Goal: Book appointment/travel/reservation

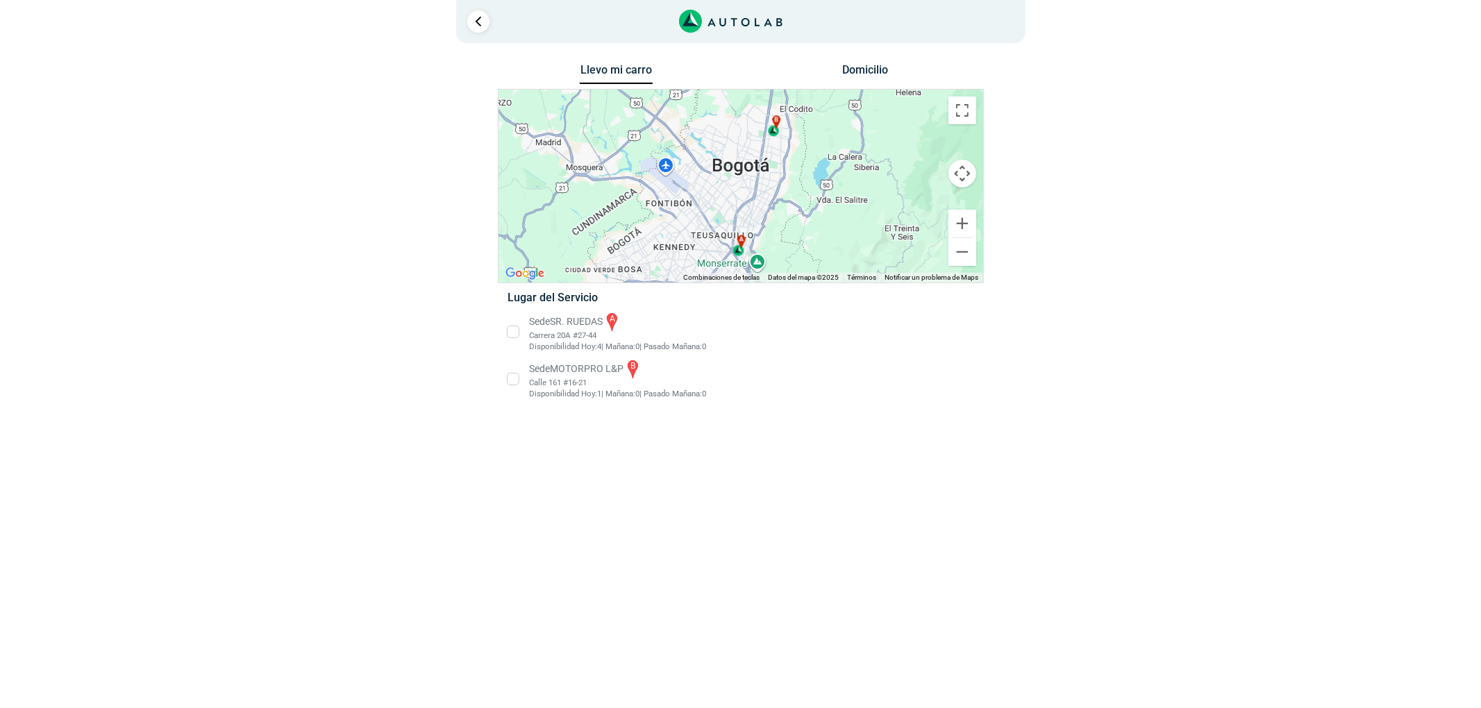
click at [587, 320] on li "Sede SR. RUEDAS a Carrera 20A #27-44 Disponibilidad Hoy: 4 | Mañana: 0 0" at bounding box center [740, 332] width 487 height 42
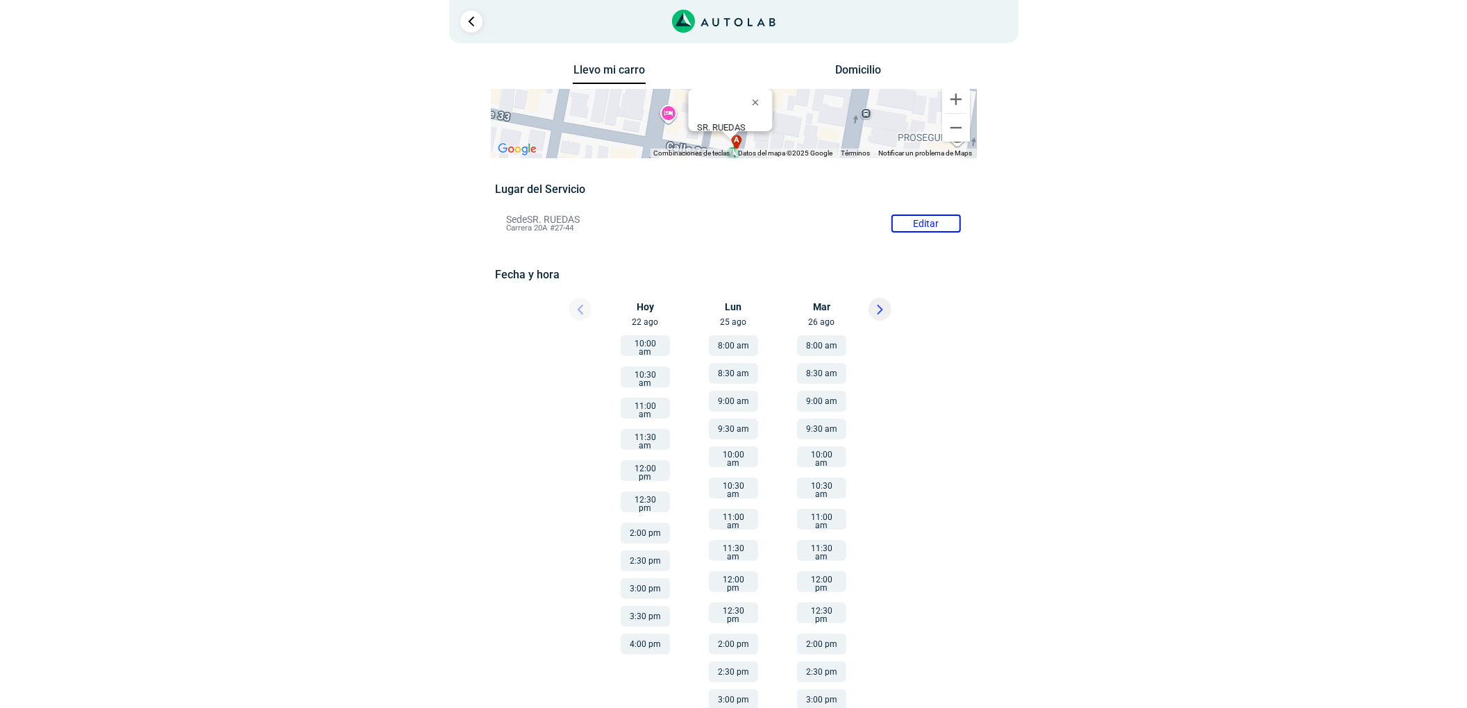
scroll to position [56, 0]
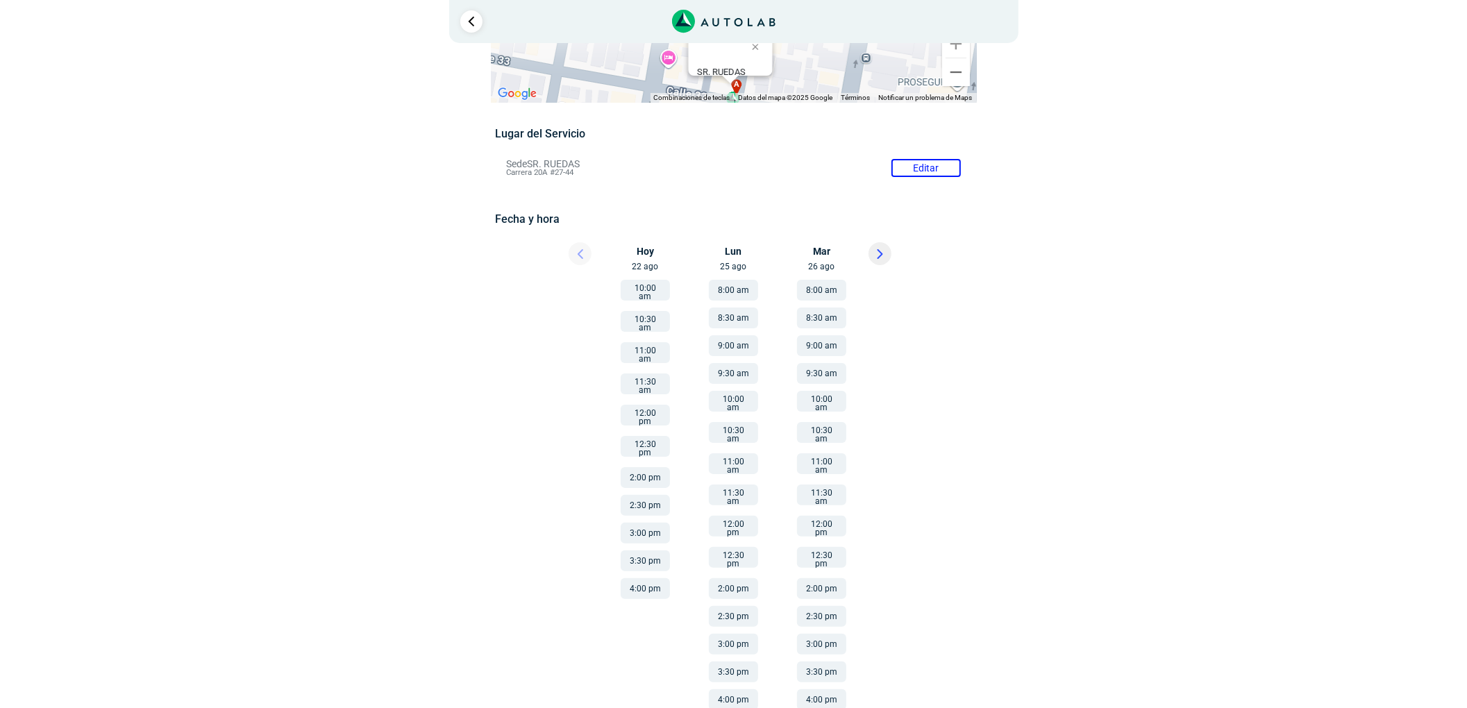
click at [875, 264] on button at bounding box center [879, 253] width 23 height 23
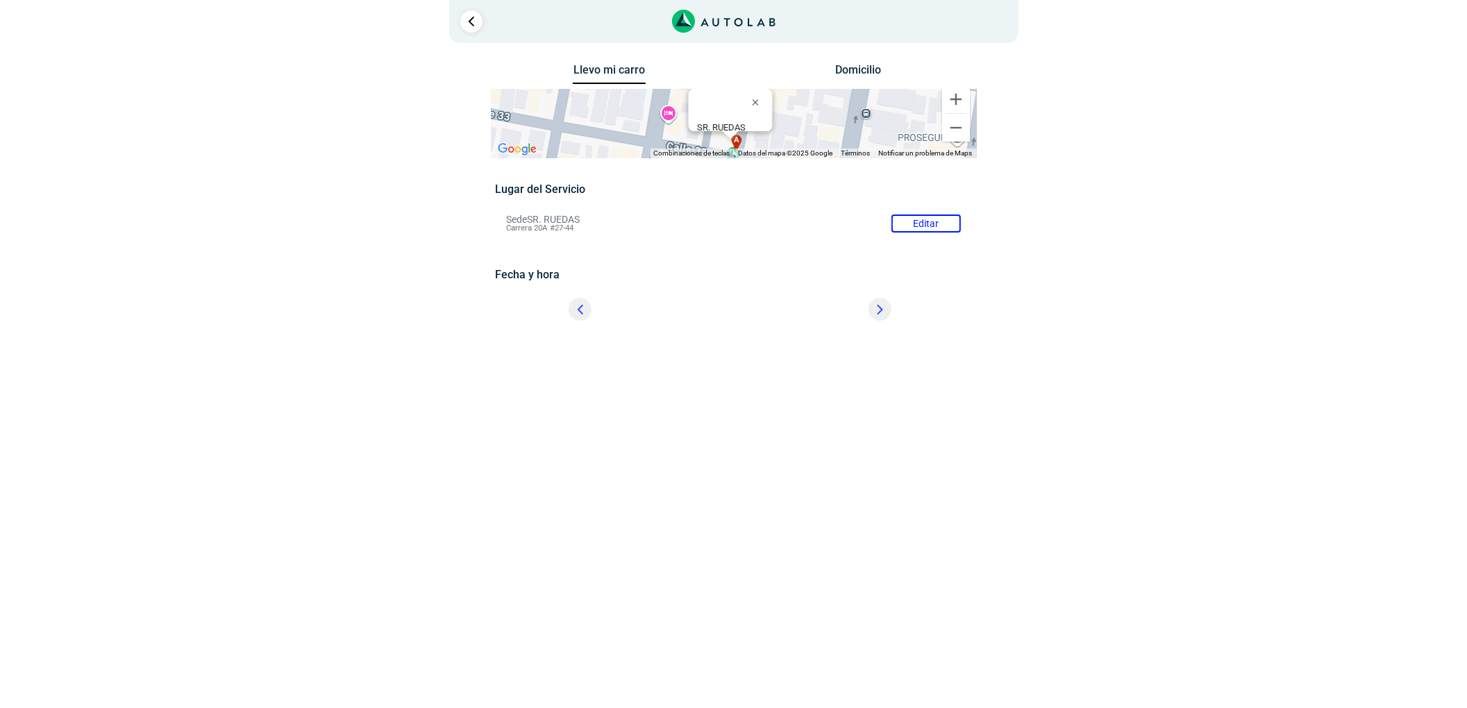
scroll to position [0, 0]
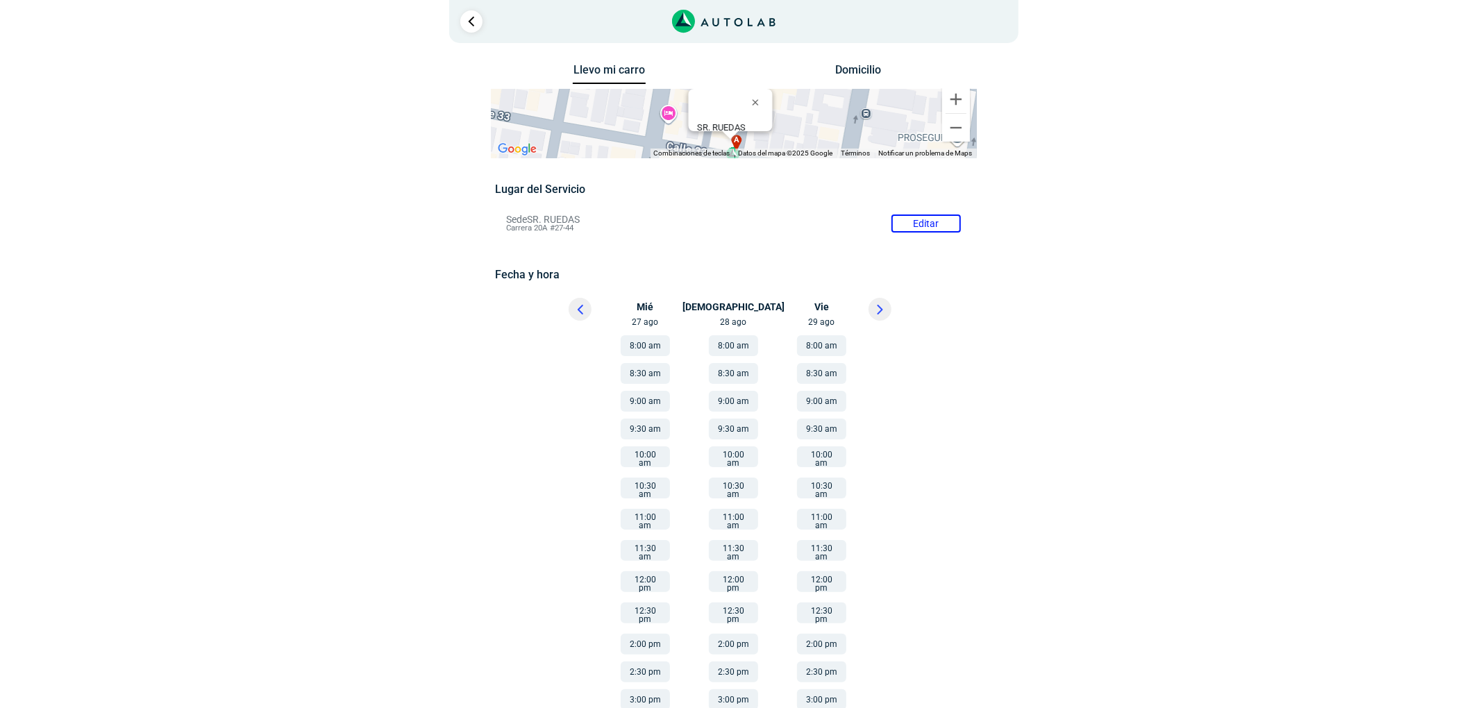
click at [889, 301] on div at bounding box center [899, 313] width 83 height 31
click at [883, 304] on button at bounding box center [879, 309] width 23 height 23
click at [587, 305] on div at bounding box center [567, 313] width 83 height 31
click at [586, 305] on button at bounding box center [580, 309] width 23 height 23
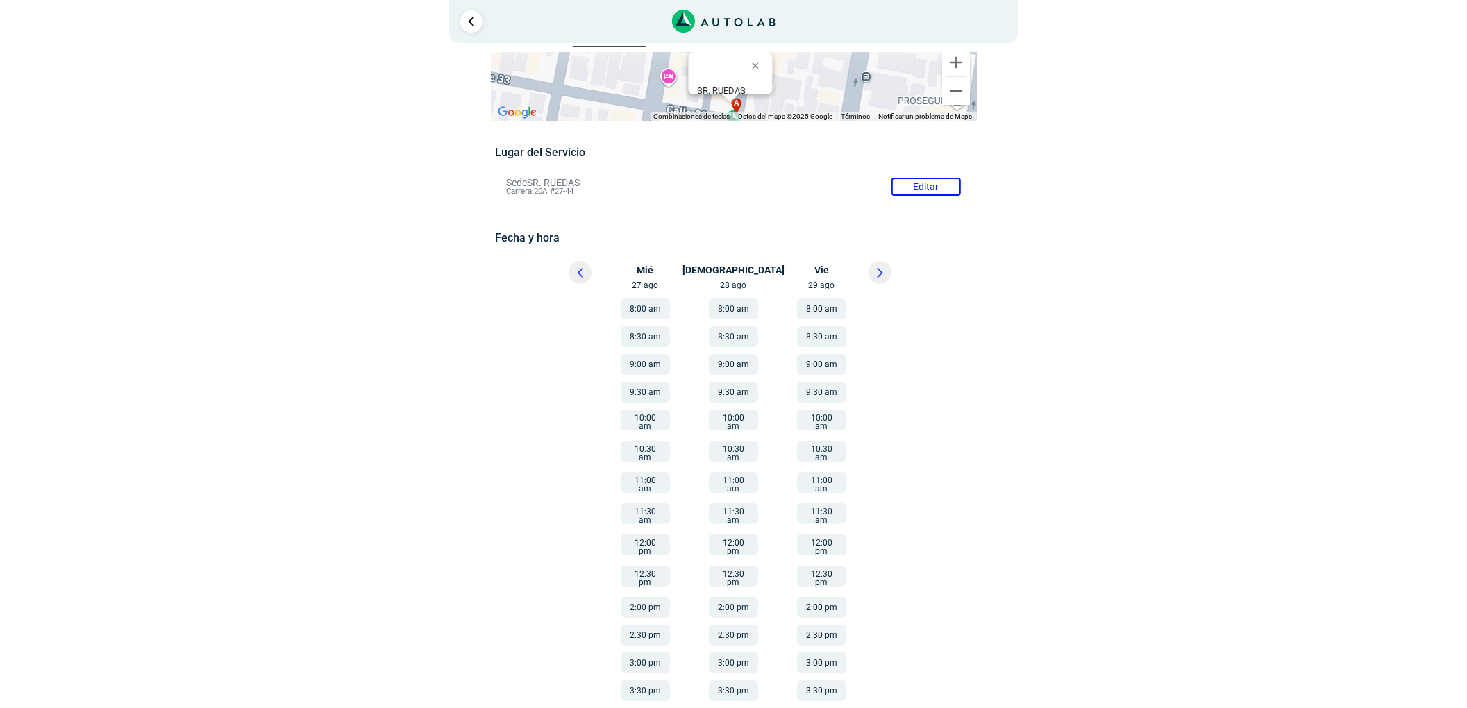
scroll to position [56, 0]
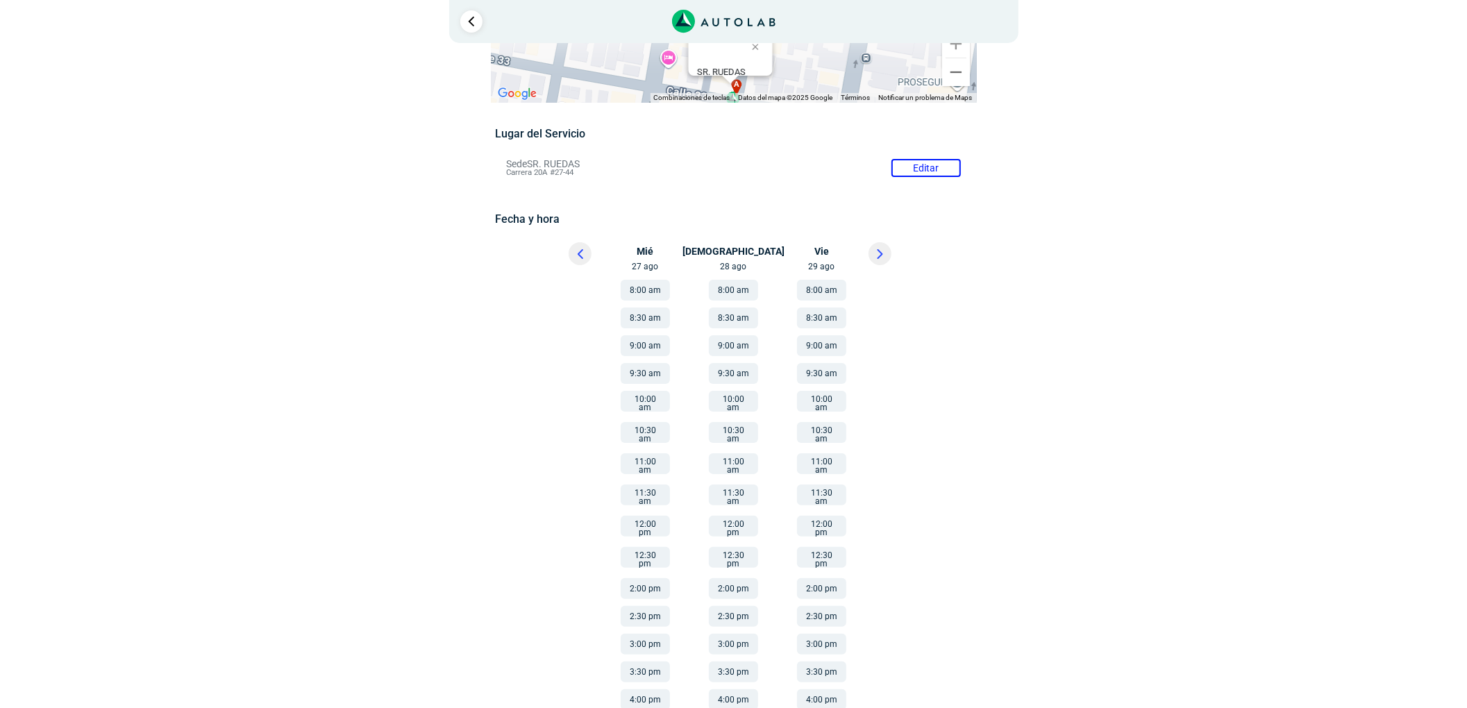
click at [884, 259] on button at bounding box center [879, 253] width 23 height 23
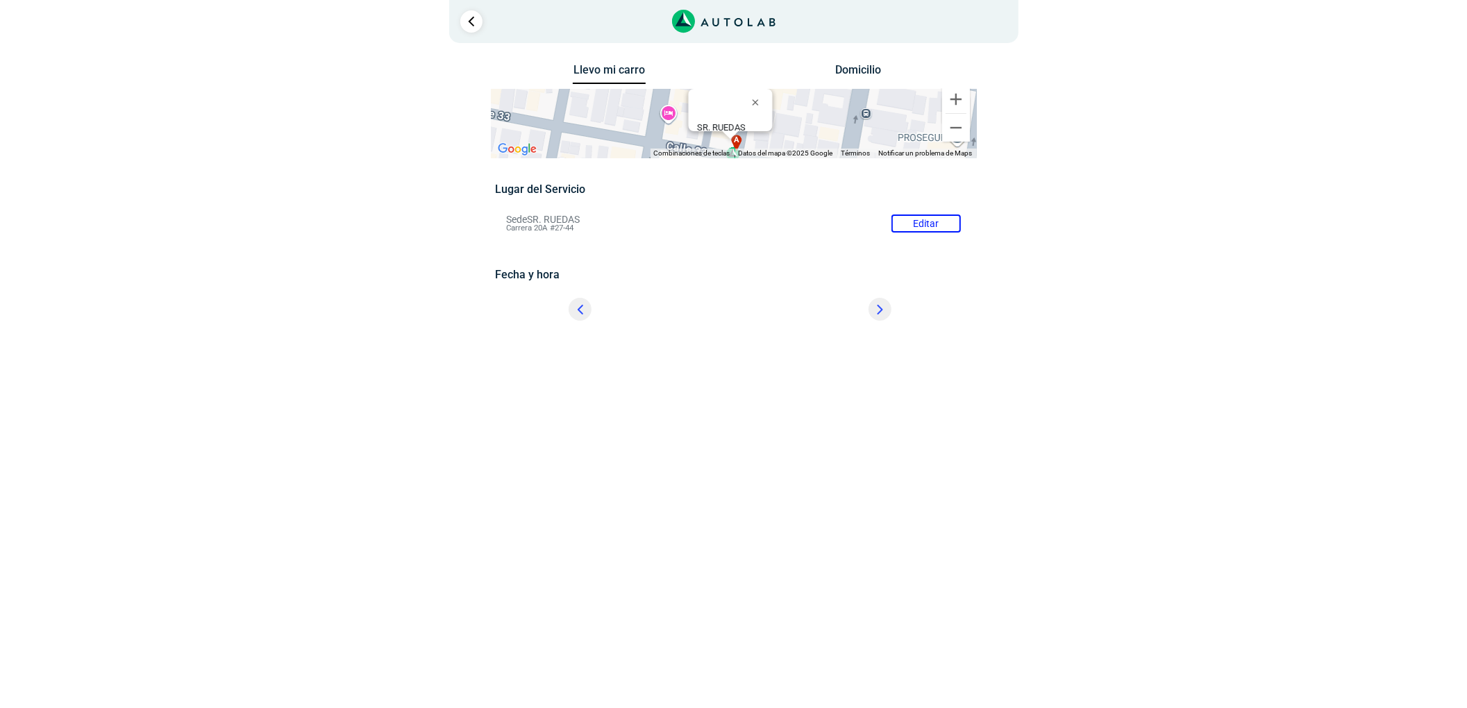
scroll to position [0, 0]
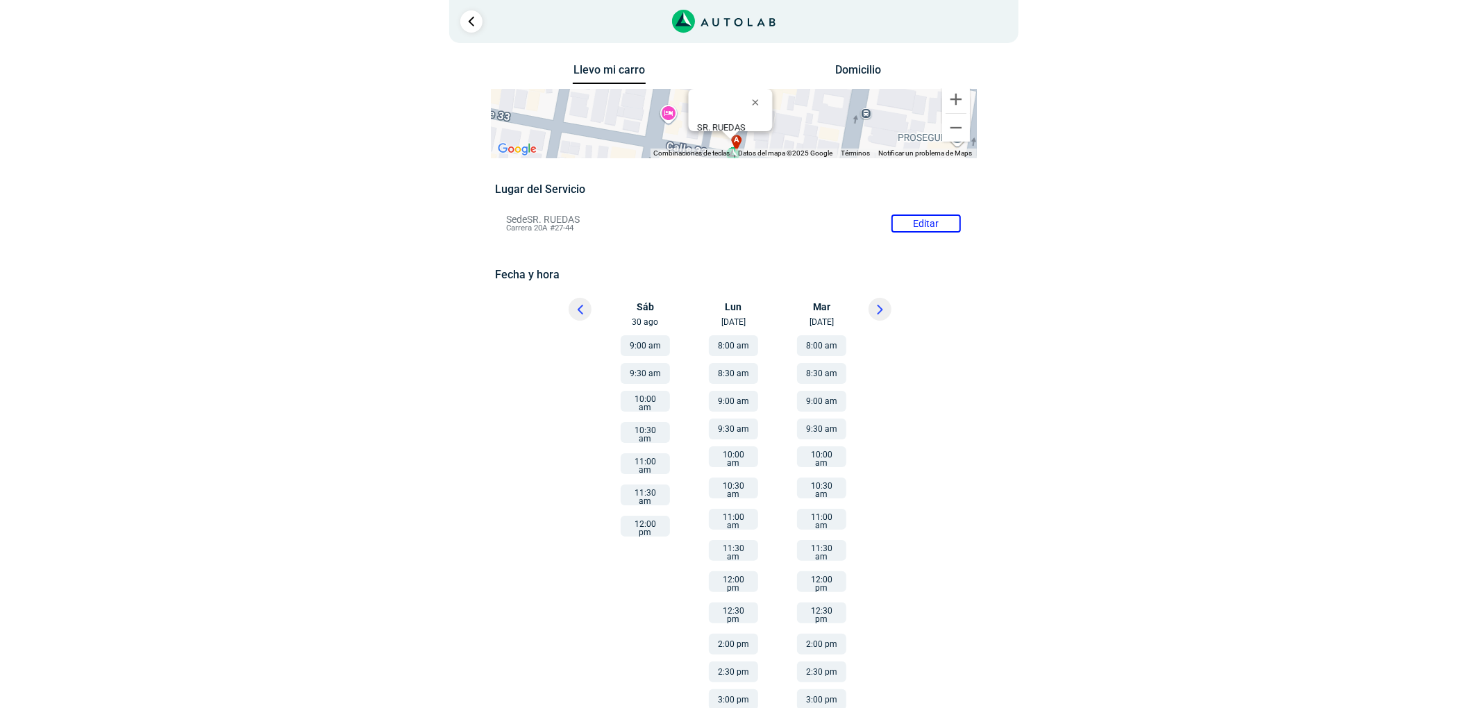
click at [647, 351] on button "9:00 am" at bounding box center [645, 345] width 49 height 21
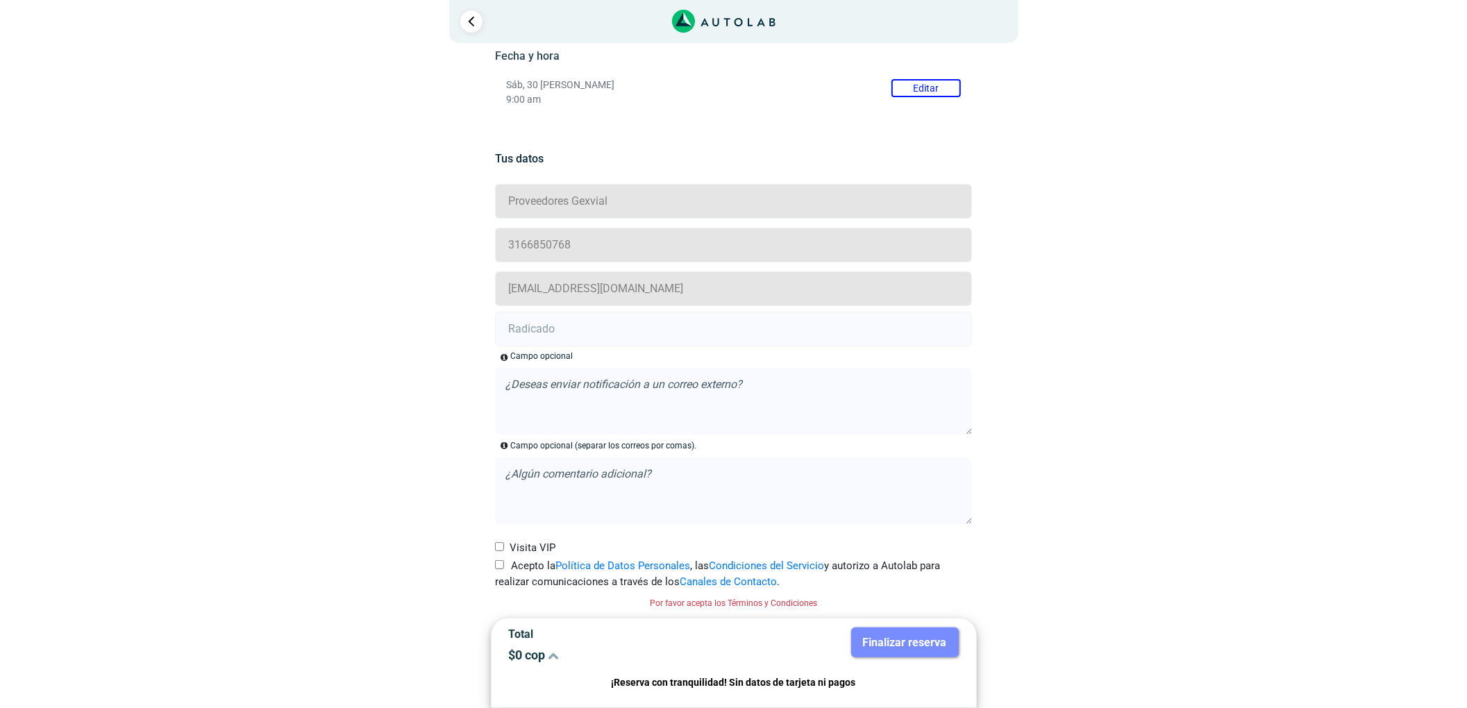
click at [498, 568] on input "Acepto la Política de Datos Personales , las Condiciones del Servicio y autoriz…" at bounding box center [499, 564] width 9 height 9
checkbox input "true"
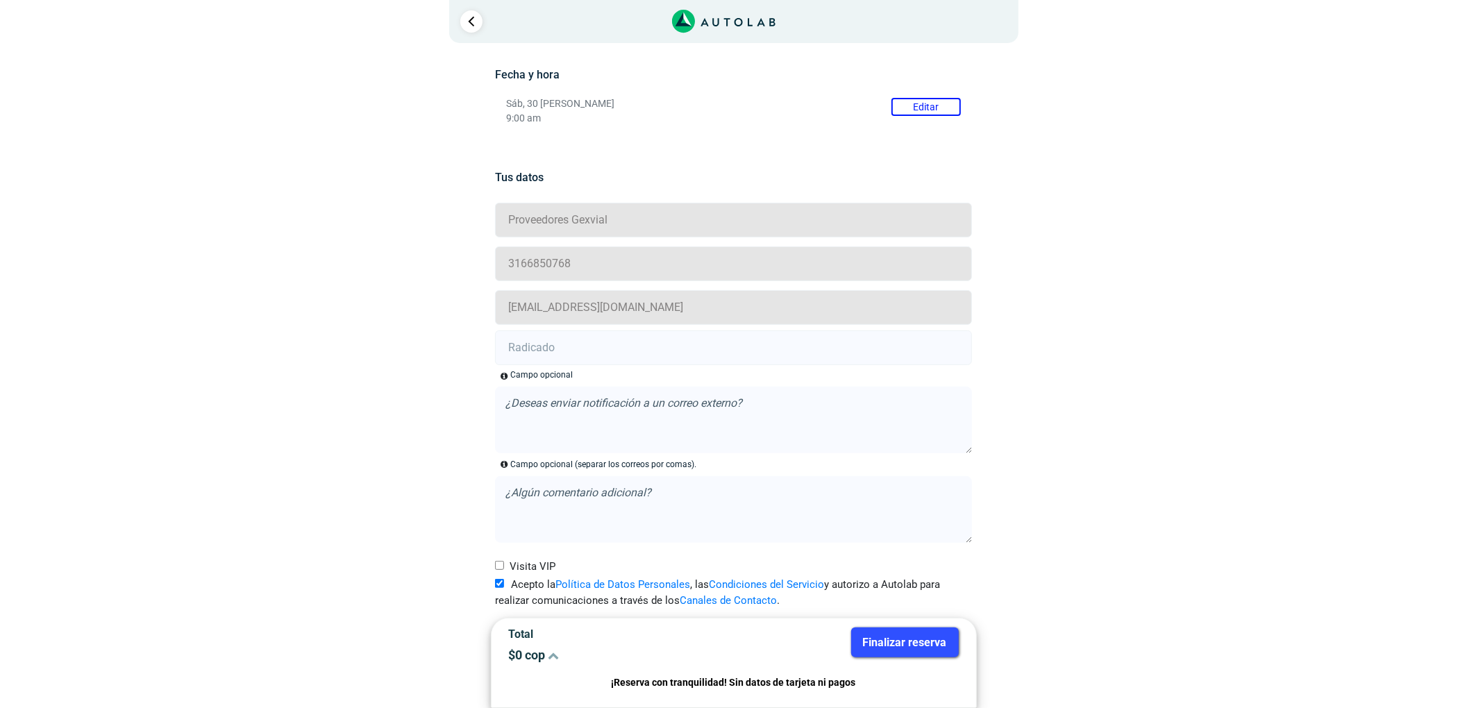
scroll to position [201, 0]
click at [545, 339] on input "text" at bounding box center [733, 347] width 477 height 35
click at [537, 348] on input "text" at bounding box center [733, 347] width 477 height 35
paste input "20908305"
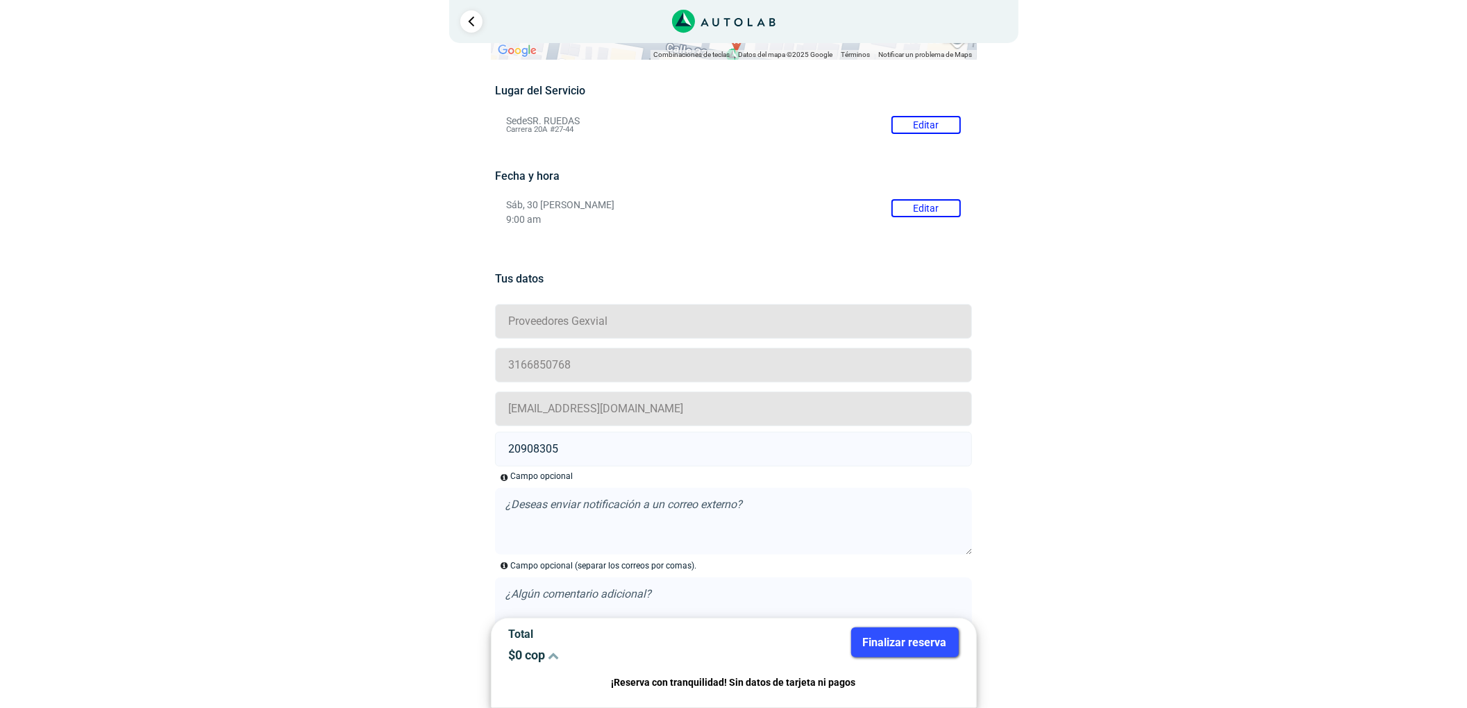
scroll to position [0, 0]
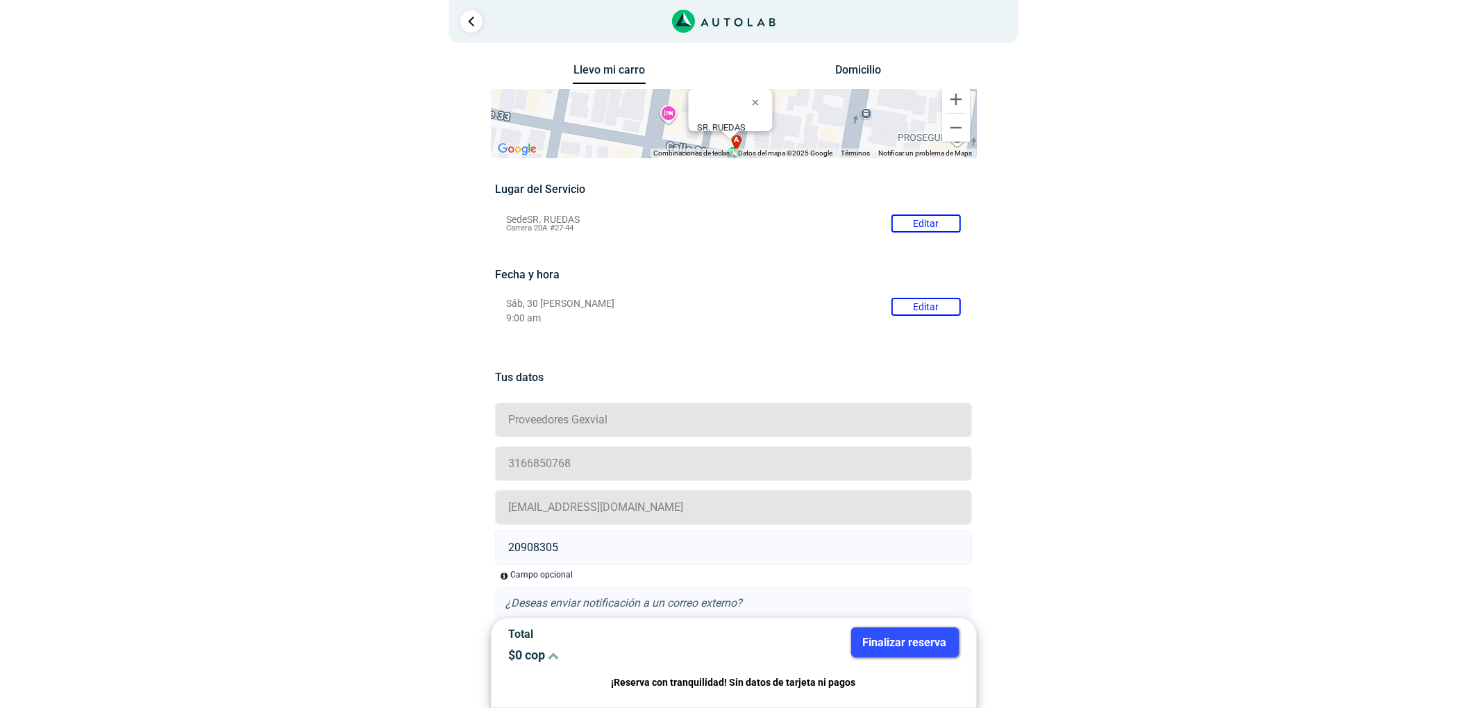
type input "20908305"
click at [929, 630] on button "Finalizar reserva" at bounding box center [905, 643] width 108 height 30
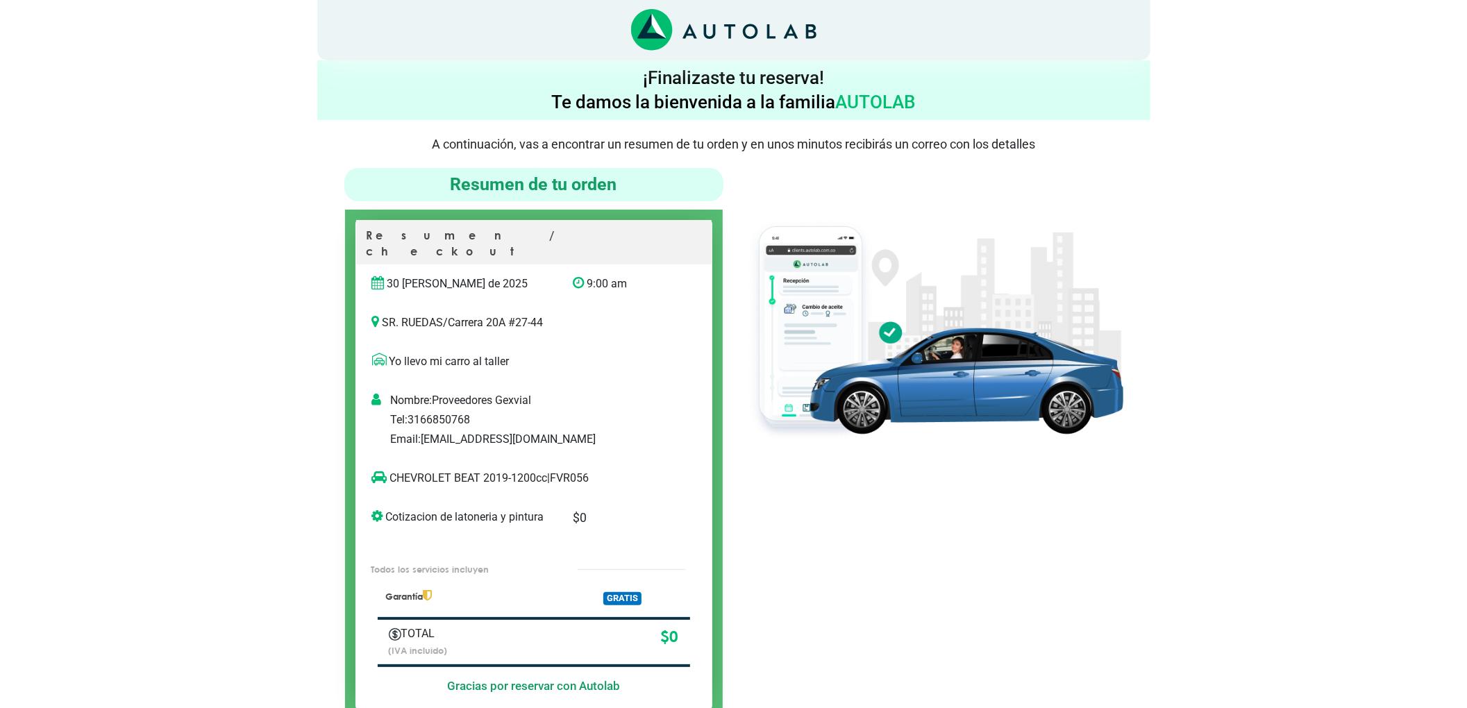
scroll to position [92, 0]
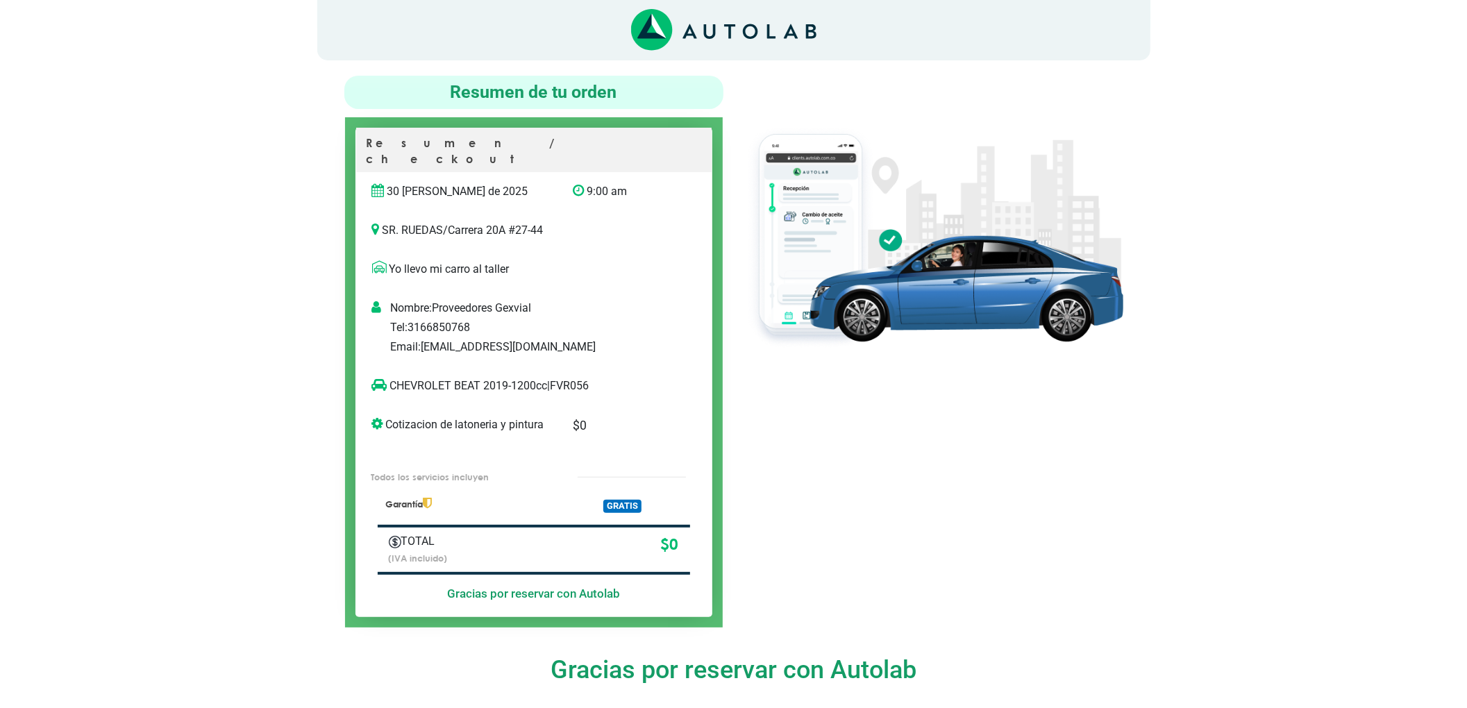
click at [564, 378] on p "CHEVROLET BEAT 2019-1200cc | FVR056" at bounding box center [519, 386] width 295 height 17
copy p "FVR056"
drag, startPoint x: 480, startPoint y: 367, endPoint x: 393, endPoint y: 362, distance: 87.6
click at [393, 378] on p "CHEVROLET BEAT 2019-1200cc | FVR056" at bounding box center [519, 386] width 295 height 17
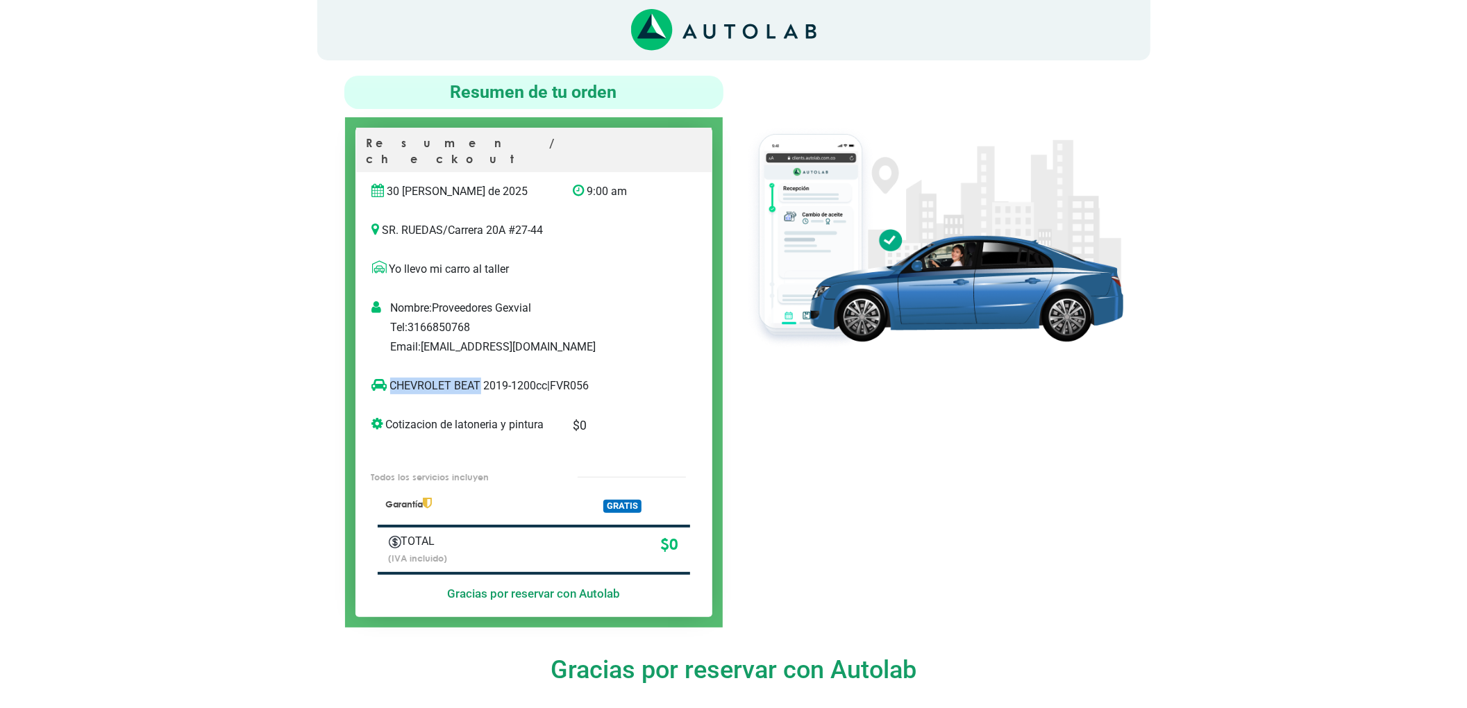
copy p "CHEVROLET BEAT"
click at [761, 442] on div at bounding box center [934, 352] width 400 height 552
drag, startPoint x: 348, startPoint y: 121, endPoint x: 339, endPoint y: 121, distance: 9.0
click at [376, 144] on div "Resumen / checkout 30 de agosto de 2025 9:00 am SR. RUEDAS / |" at bounding box center [534, 372] width 378 height 510
click at [317, 107] on div "Resumen de tu orden Resumen / checkout 30 de agosto de 2025 9:00 am /" at bounding box center [733, 352] width 833 height 552
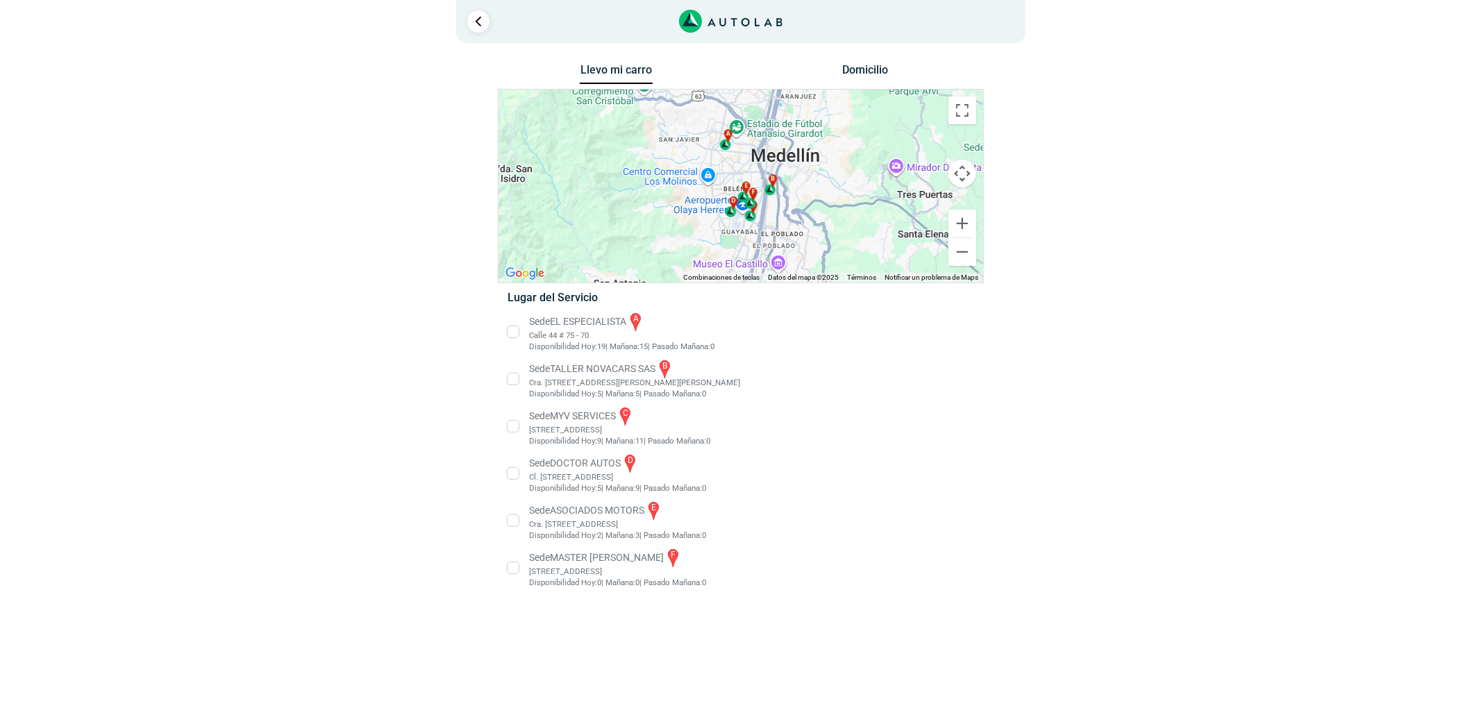
click at [600, 573] on li "Sede MASTER MOTRIZ f [STREET_ADDRESS]" at bounding box center [740, 568] width 487 height 42
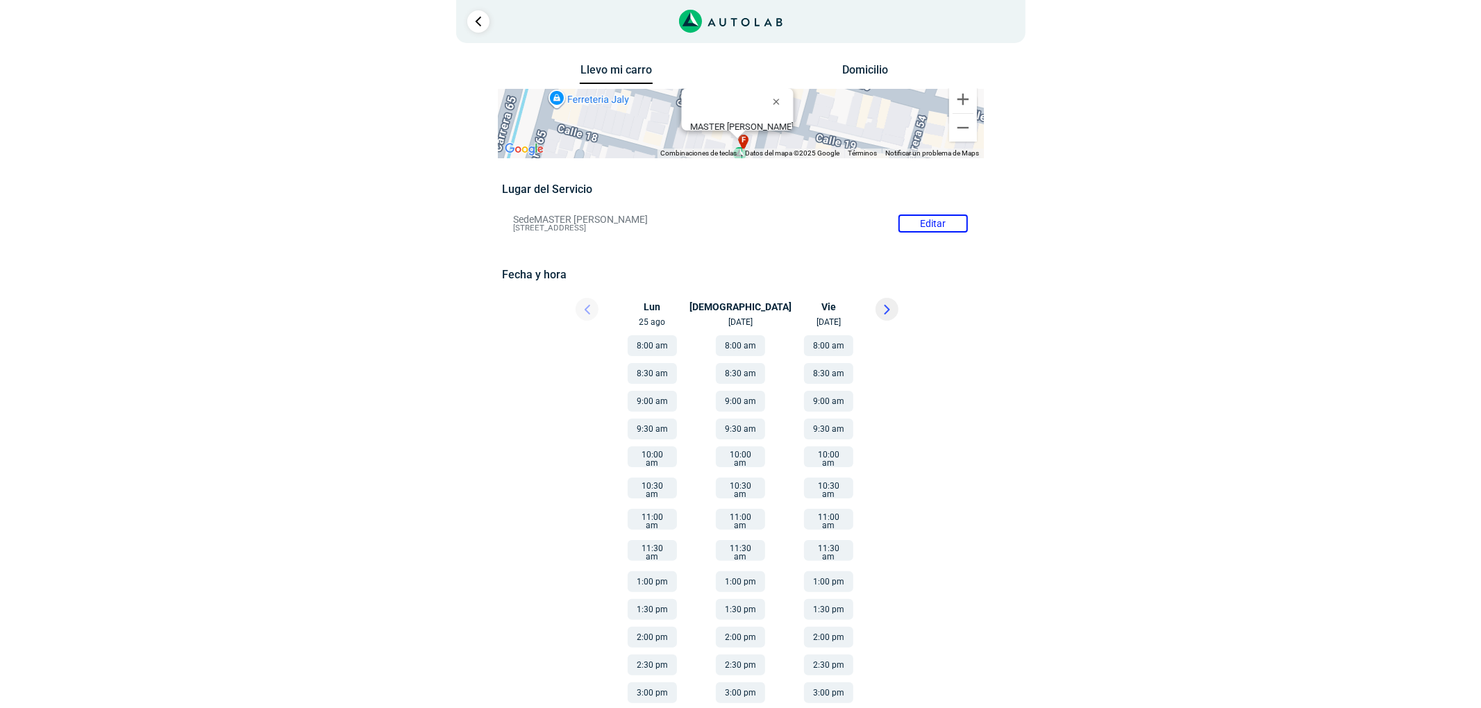
click at [884, 309] on icon at bounding box center [887, 310] width 6 height 10
click at [598, 315] on div at bounding box center [574, 313] width 83 height 31
click at [584, 306] on icon at bounding box center [587, 310] width 6 height 10
click at [648, 340] on button "8:00 am" at bounding box center [652, 345] width 49 height 21
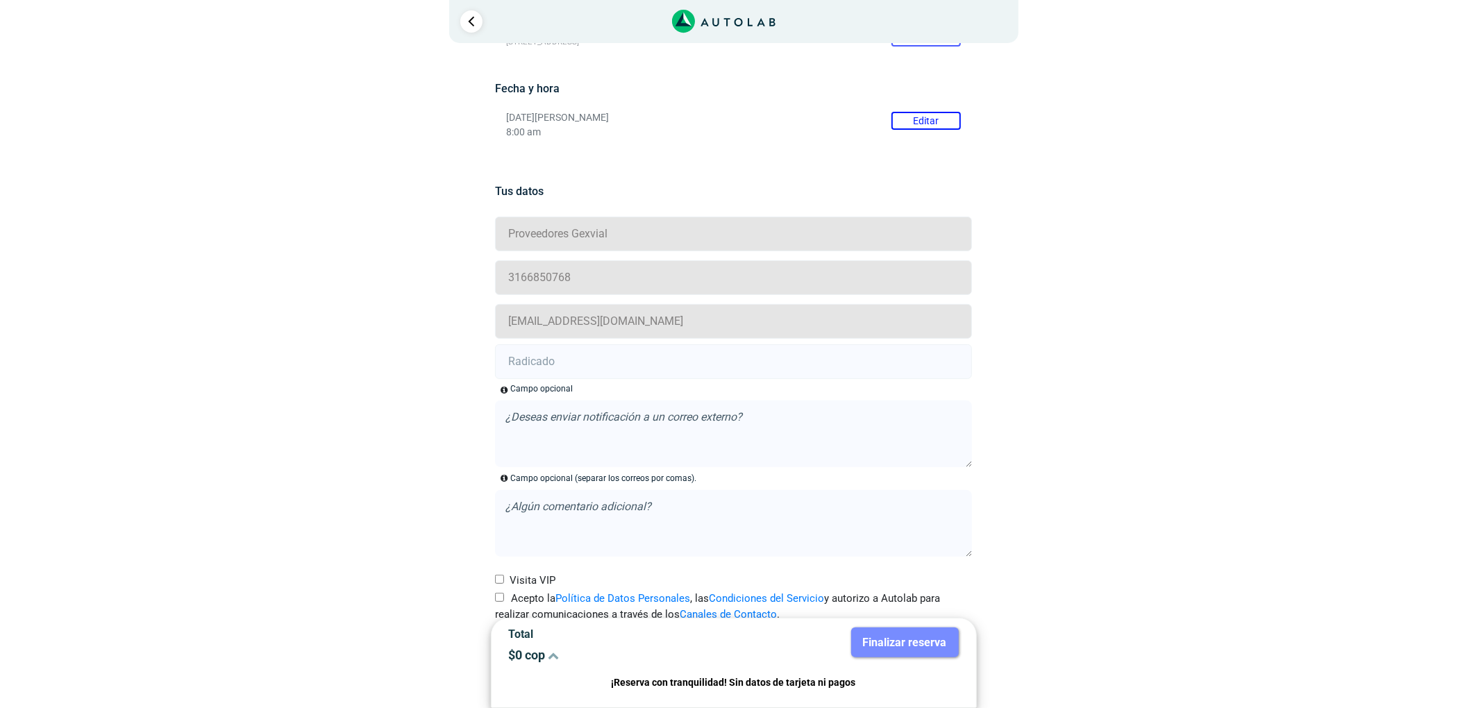
scroll to position [220, 0]
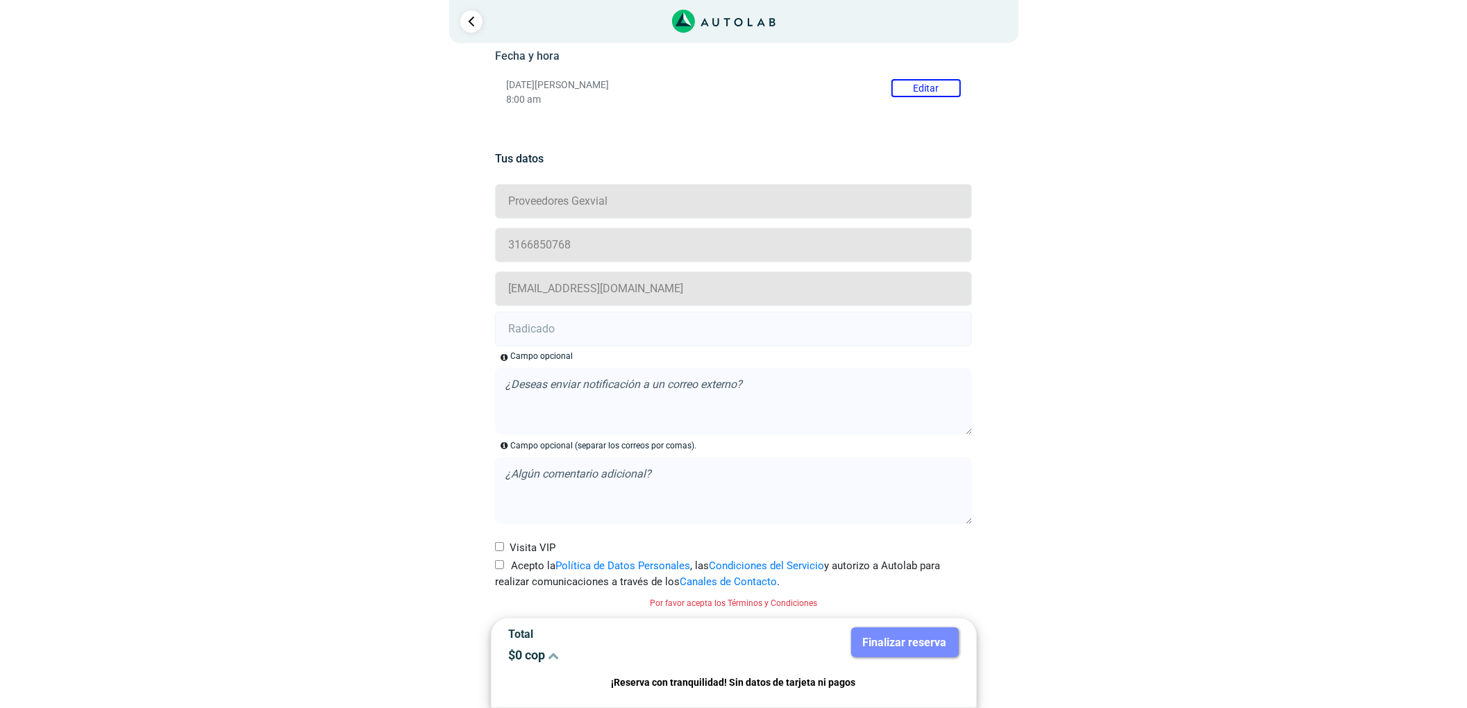
drag, startPoint x: 492, startPoint y: 567, endPoint x: 495, endPoint y: 559, distance: 8.1
click at [493, 567] on div "Acepto la Política de Datos Personales , las Condiciones del Servicio y autoriz…" at bounding box center [734, 573] width 498 height 31
click at [497, 568] on input "Acepto la Política de Datos Personales , las Condiciones del Servicio y autoriz…" at bounding box center [499, 564] width 9 height 9
checkbox input "true"
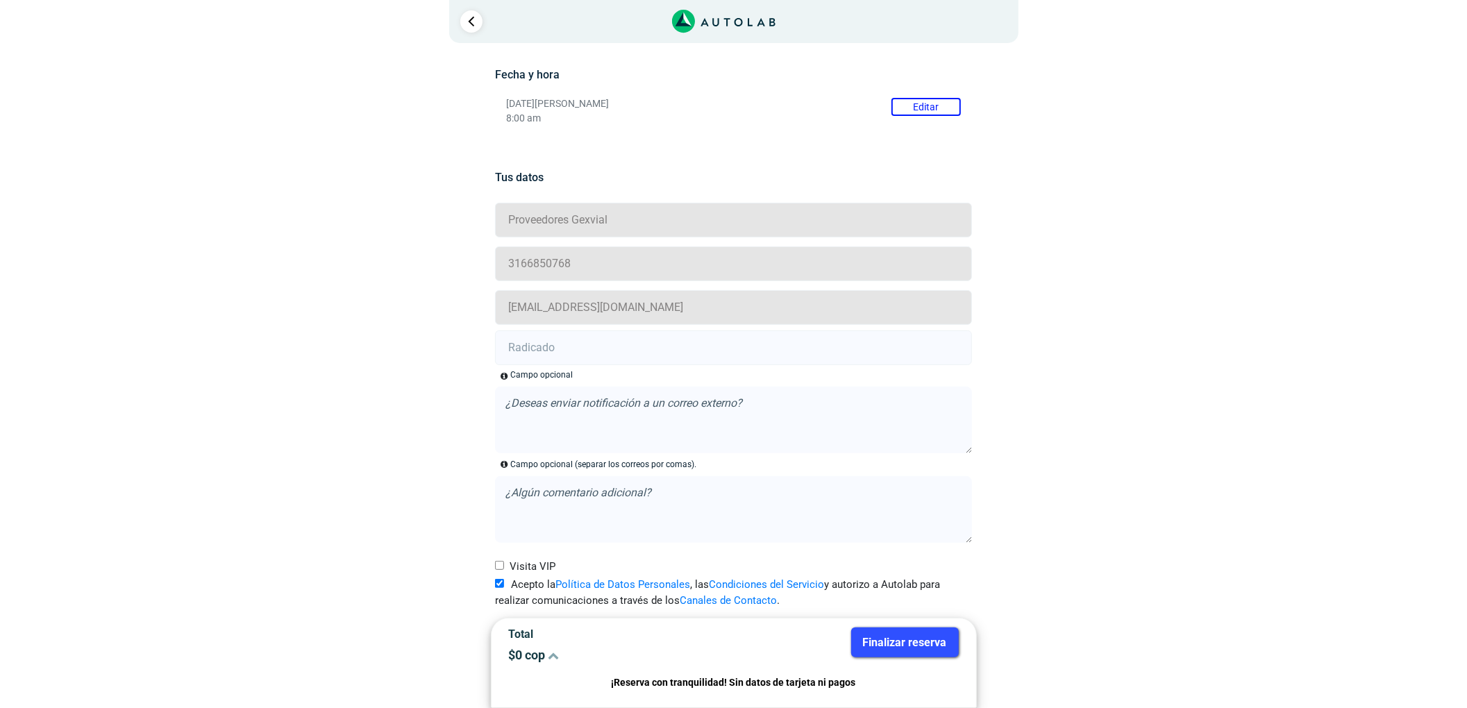
scroll to position [201, 0]
click at [556, 359] on input "text" at bounding box center [733, 347] width 477 height 35
click at [641, 348] on input "text" at bounding box center [733, 347] width 477 height 35
paste input "20910431"
type input "20910431"
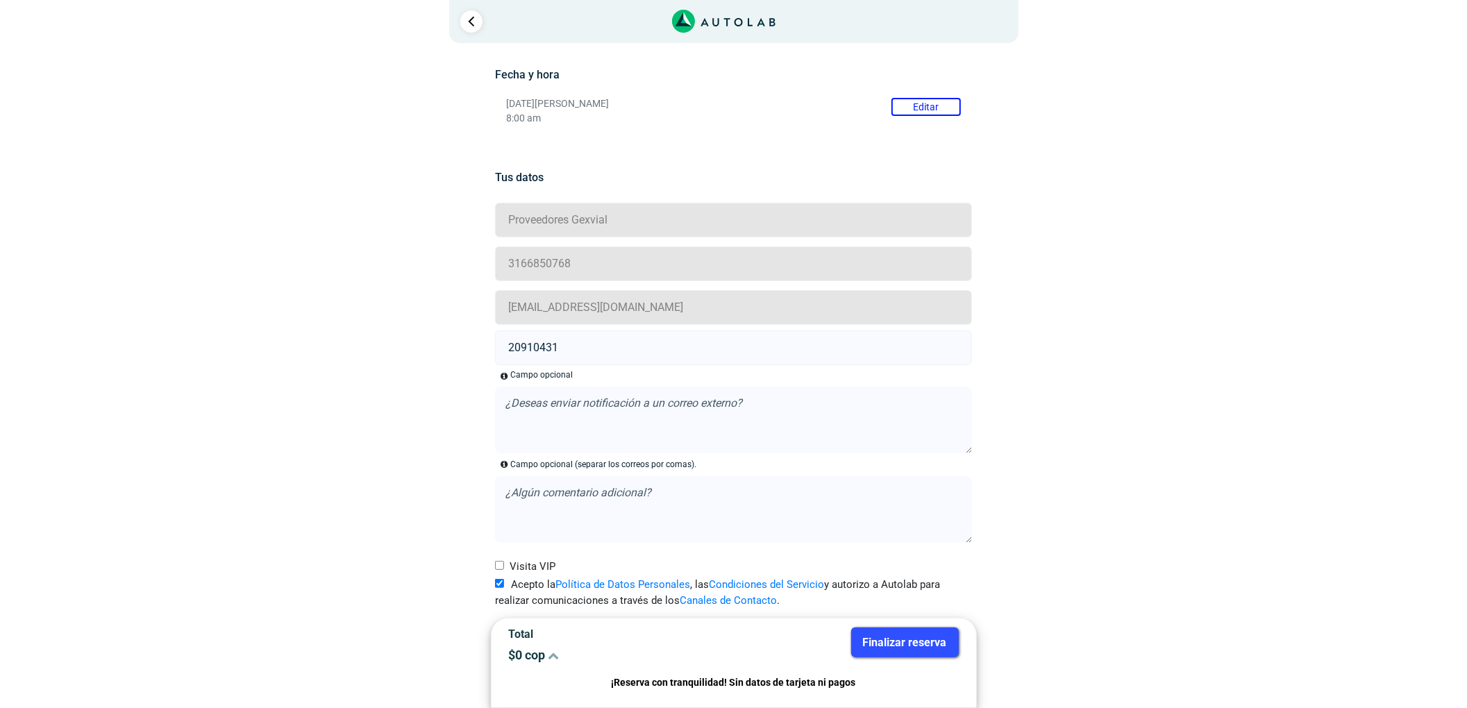
click at [920, 631] on button "Finalizar reserva" at bounding box center [905, 643] width 108 height 30
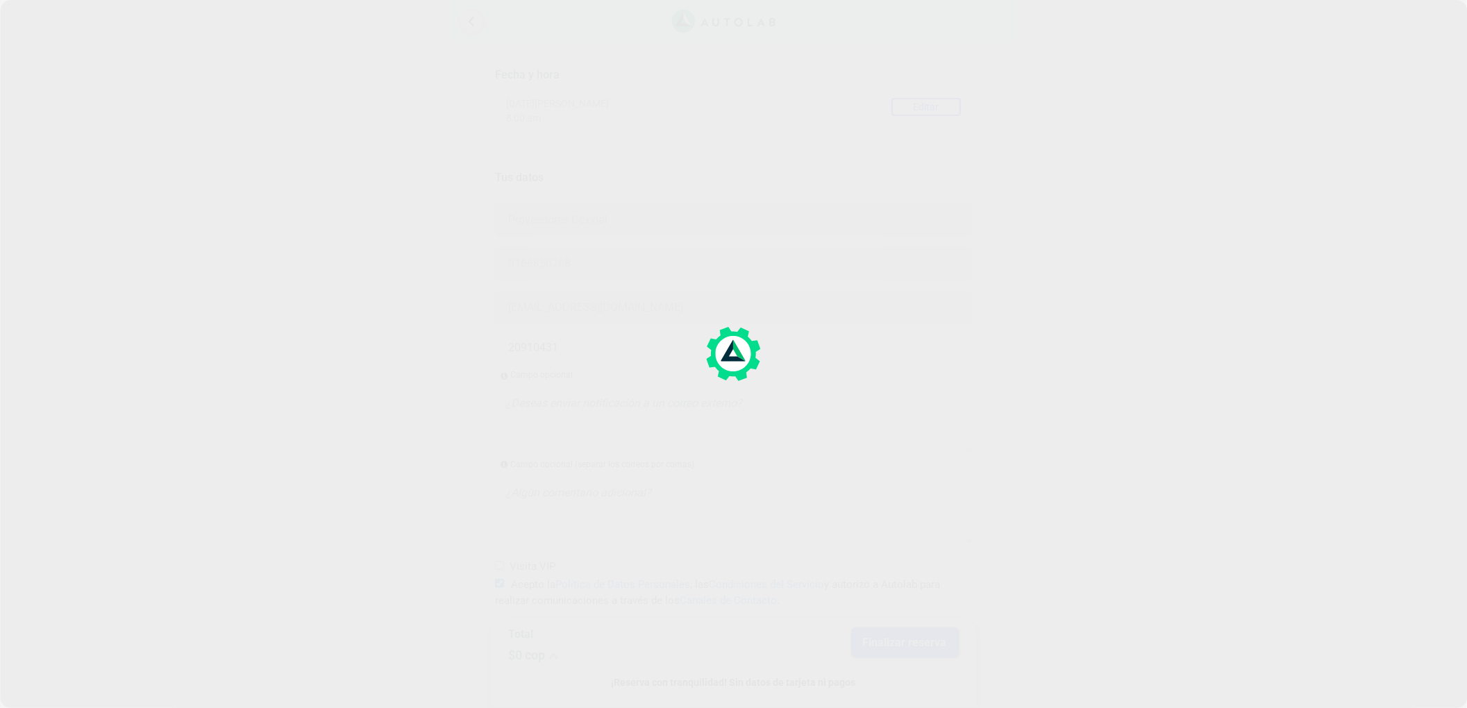
scroll to position [0, 0]
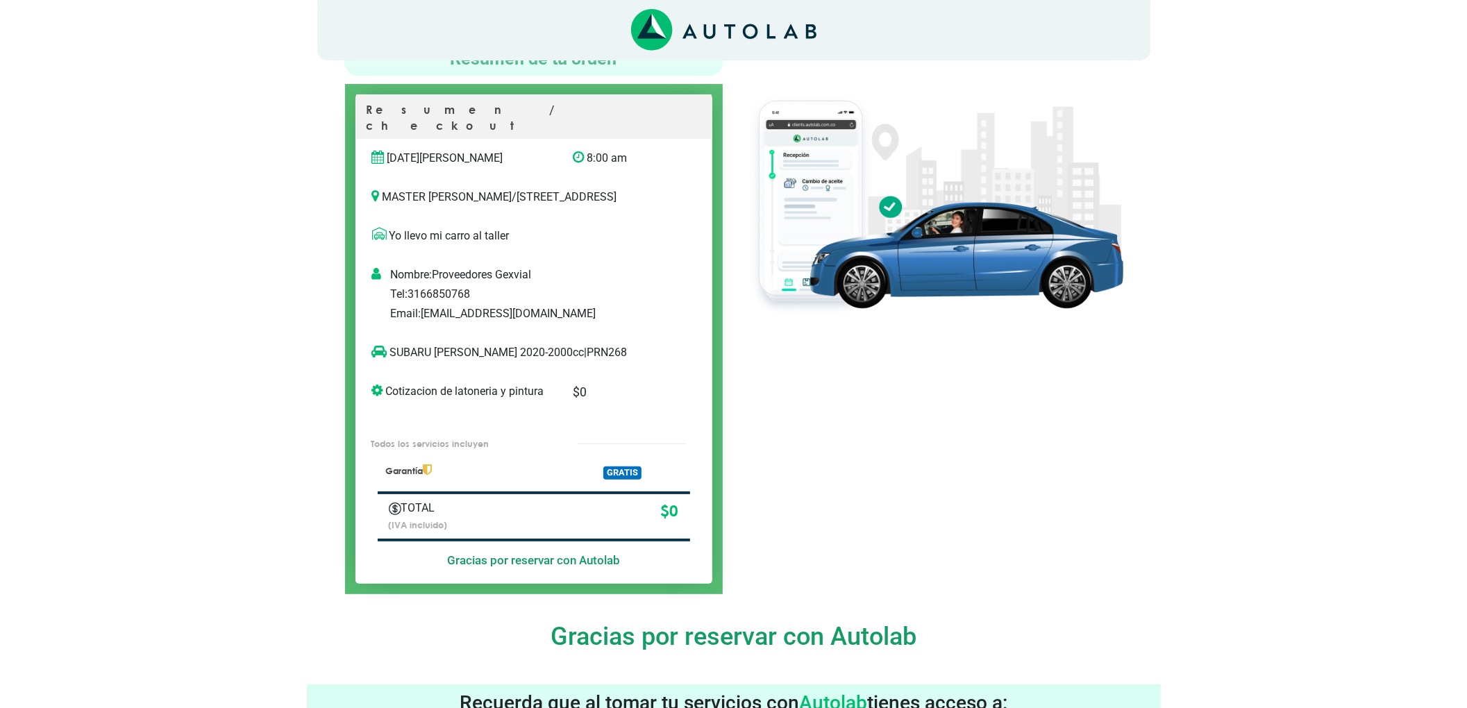
scroll to position [92, 0]
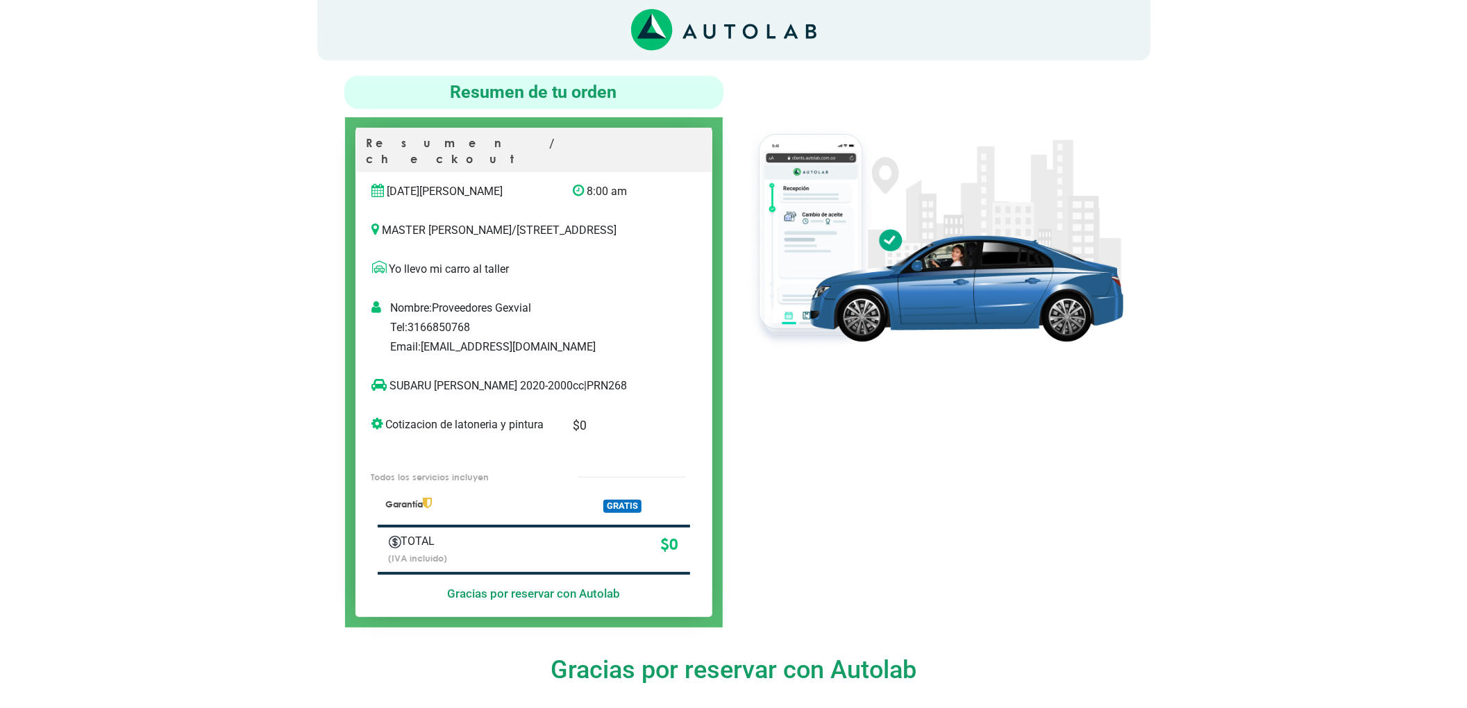
click at [579, 392] on p "SUBARU [PERSON_NAME] 2020-2000cc | PRN268" at bounding box center [519, 386] width 295 height 17
click at [578, 392] on p "SUBARU [PERSON_NAME] 2020-2000cc | PRN268" at bounding box center [519, 386] width 295 height 17
copy p "PRN268"
drag, startPoint x: 473, startPoint y: 384, endPoint x: 386, endPoint y: 387, distance: 86.8
click at [386, 387] on p "SUBARU [PERSON_NAME] 2020-2000cc | PRN268" at bounding box center [519, 386] width 295 height 17
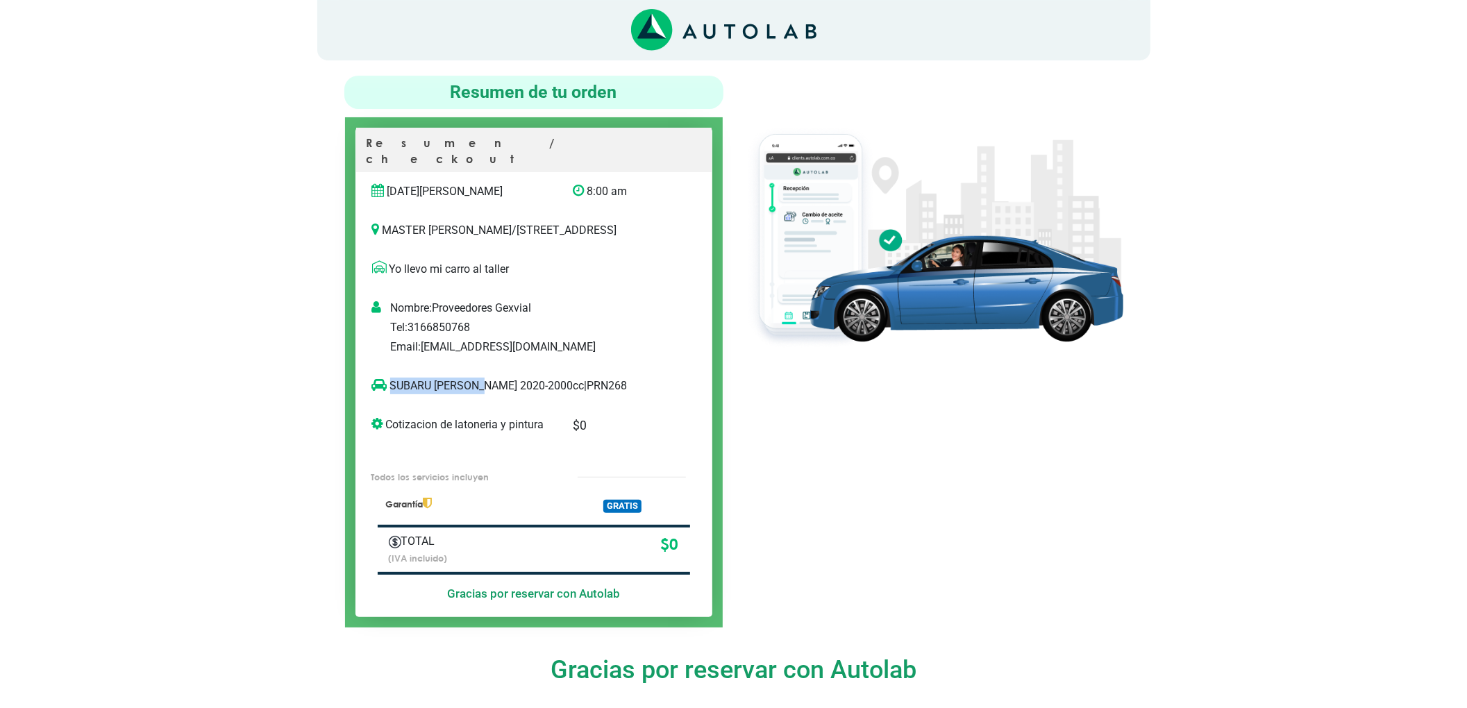
copy p "SUBARU [PERSON_NAME]"
drag, startPoint x: 475, startPoint y: 386, endPoint x: 392, endPoint y: 389, distance: 84.0
click at [392, 389] on p "SUBARU [PERSON_NAME] 2020-2000cc | PRN268" at bounding box center [519, 386] width 295 height 17
click at [814, 653] on div "¡Finalizaste tu reserva! Te damos la bienvenida a la familia AUTOLAB A continua…" at bounding box center [733, 585] width 833 height 1234
